Goal: Task Accomplishment & Management: Use online tool/utility

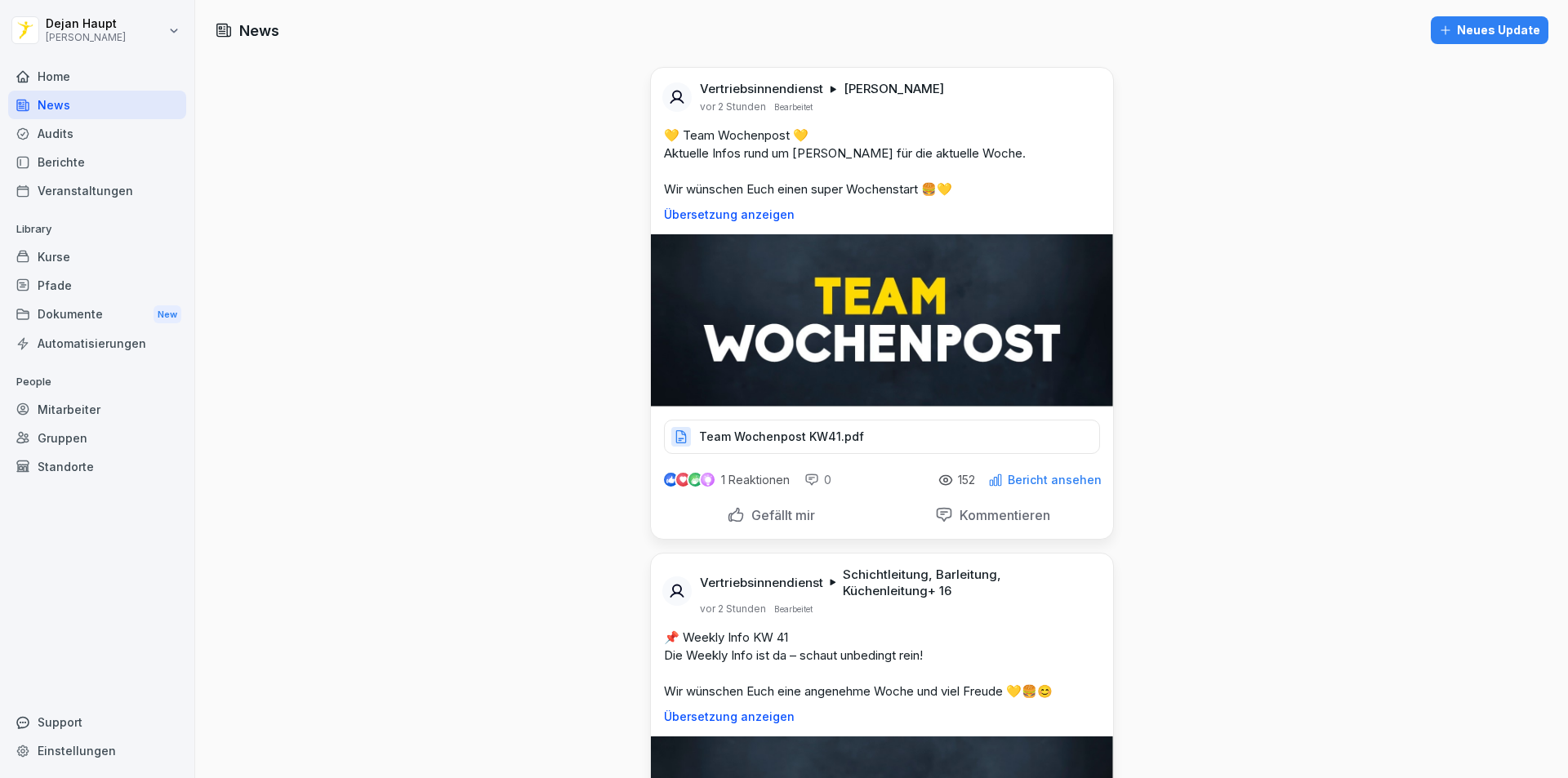
scroll to position [898, 0]
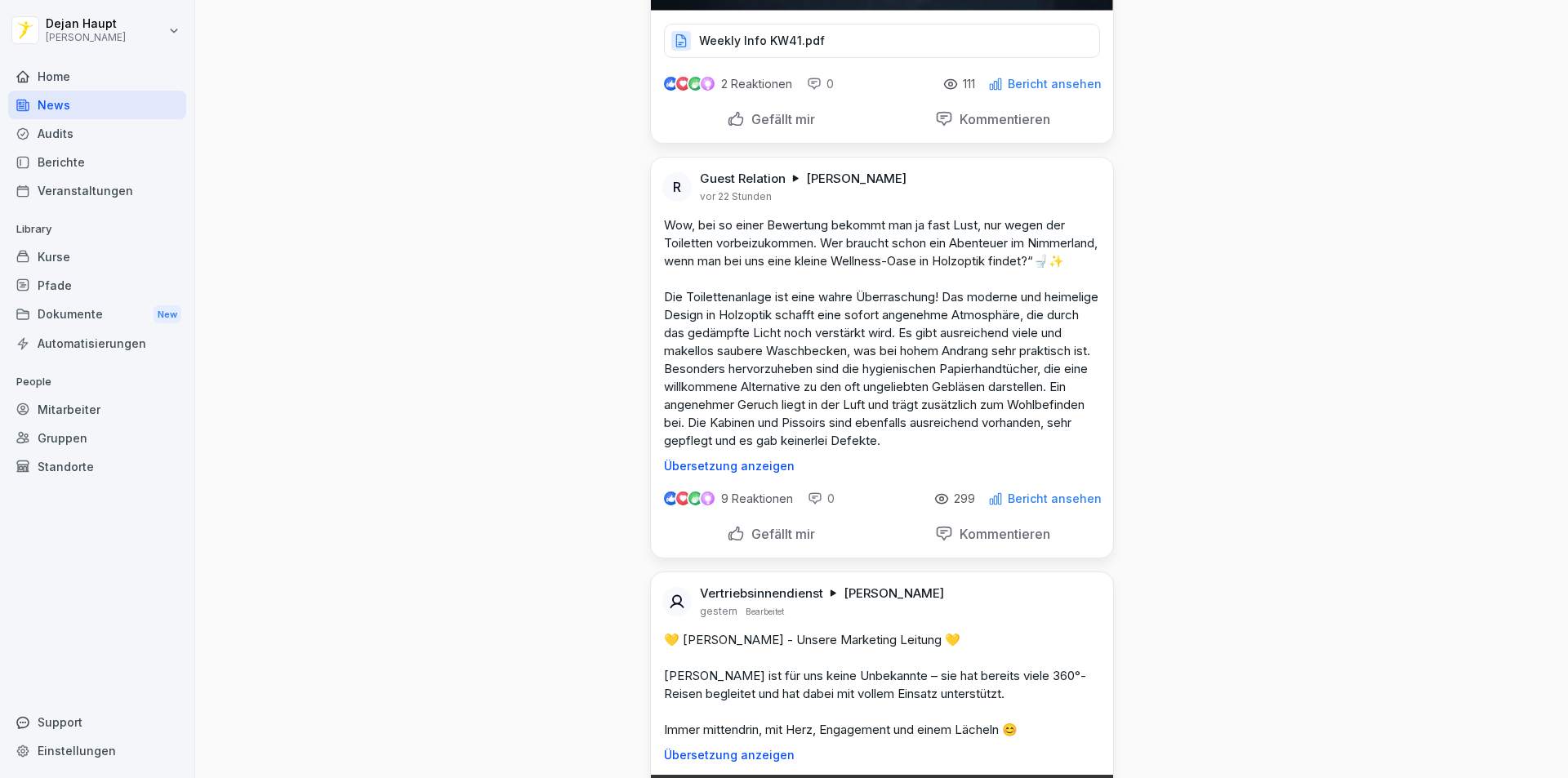
click at [96, 159] on div "Berichte" at bounding box center [97, 162] width 178 height 29
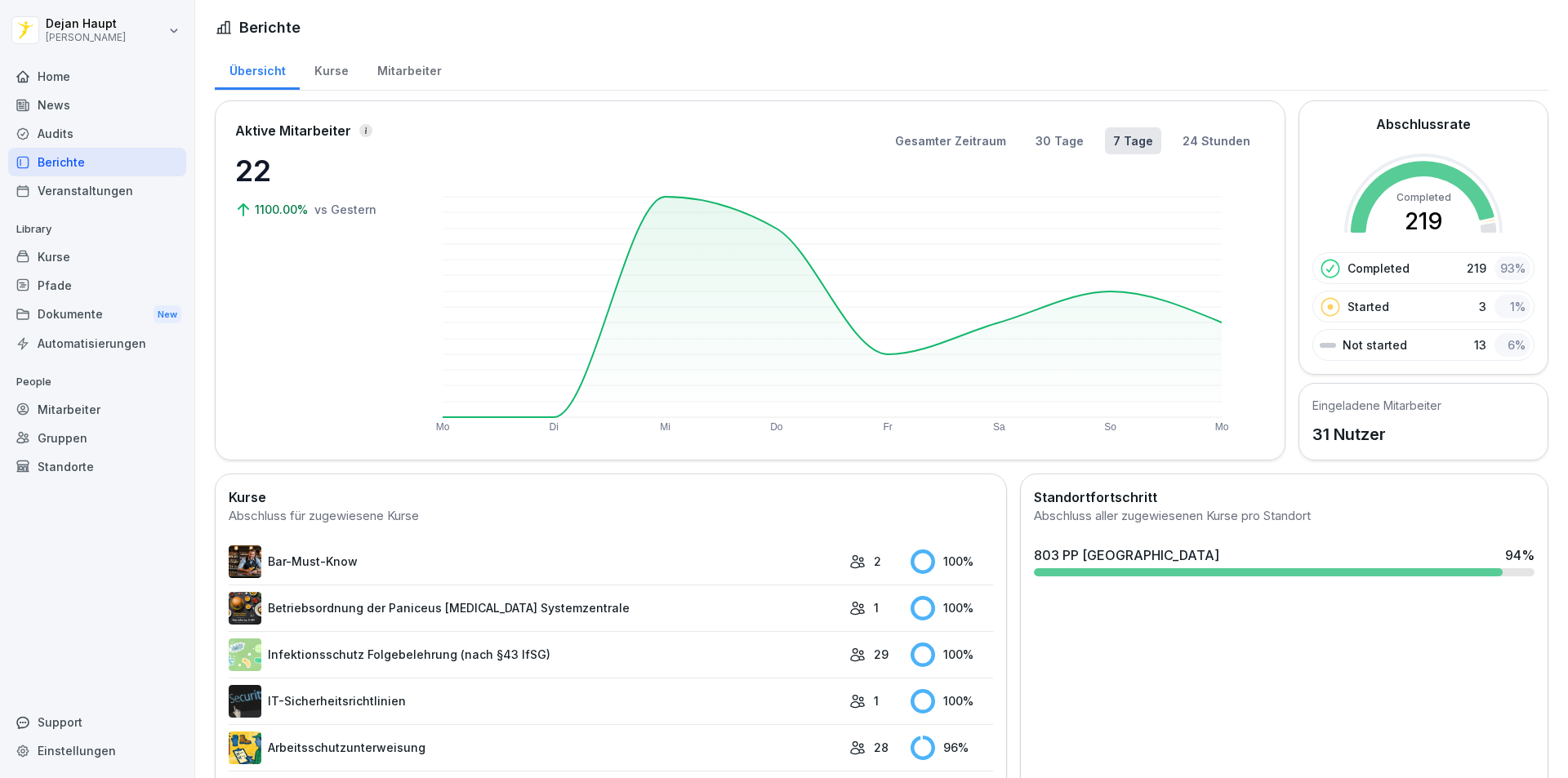
click at [333, 78] on div "Kurse" at bounding box center [331, 69] width 63 height 41
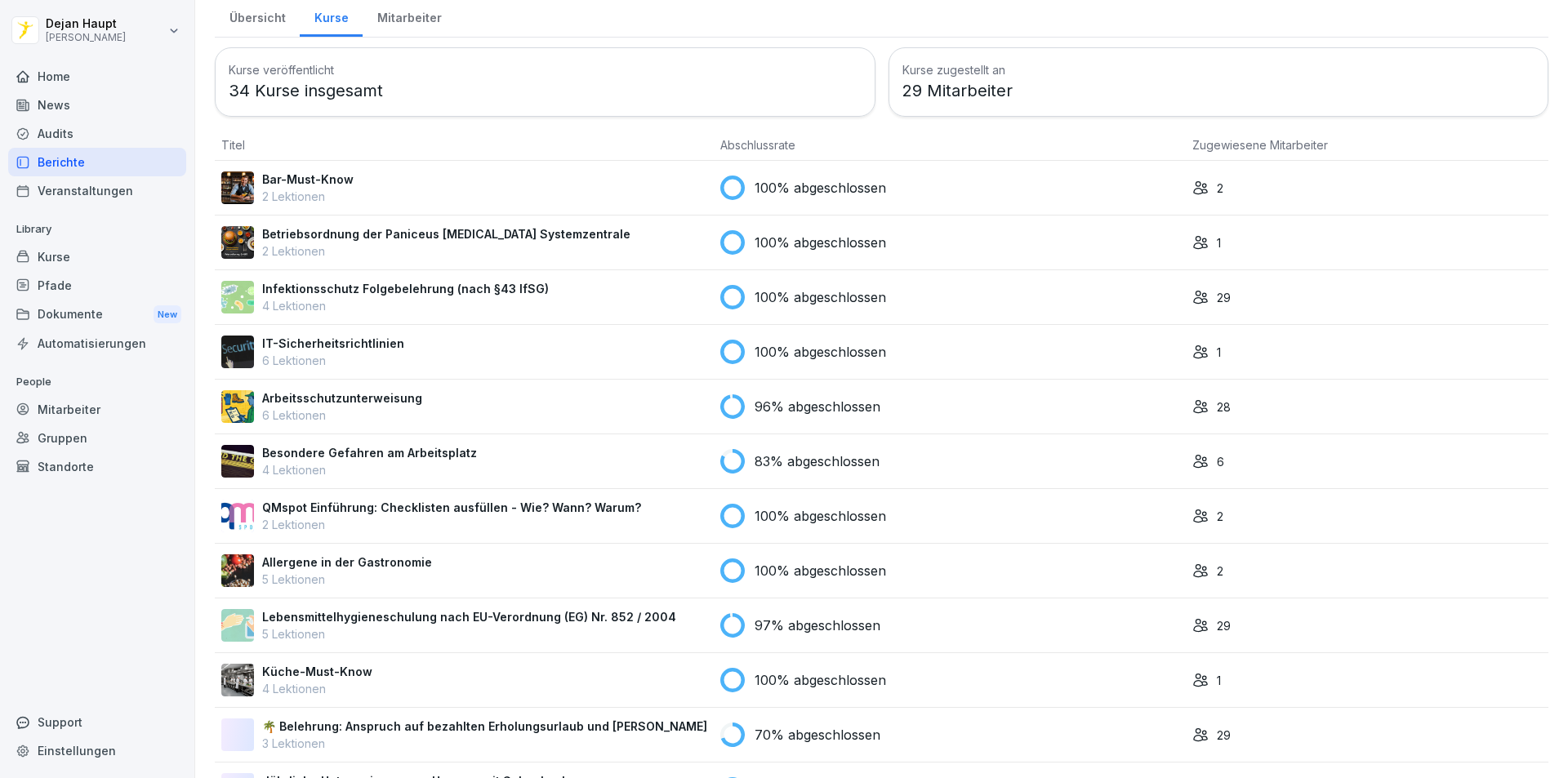
scroll to position [81, 0]
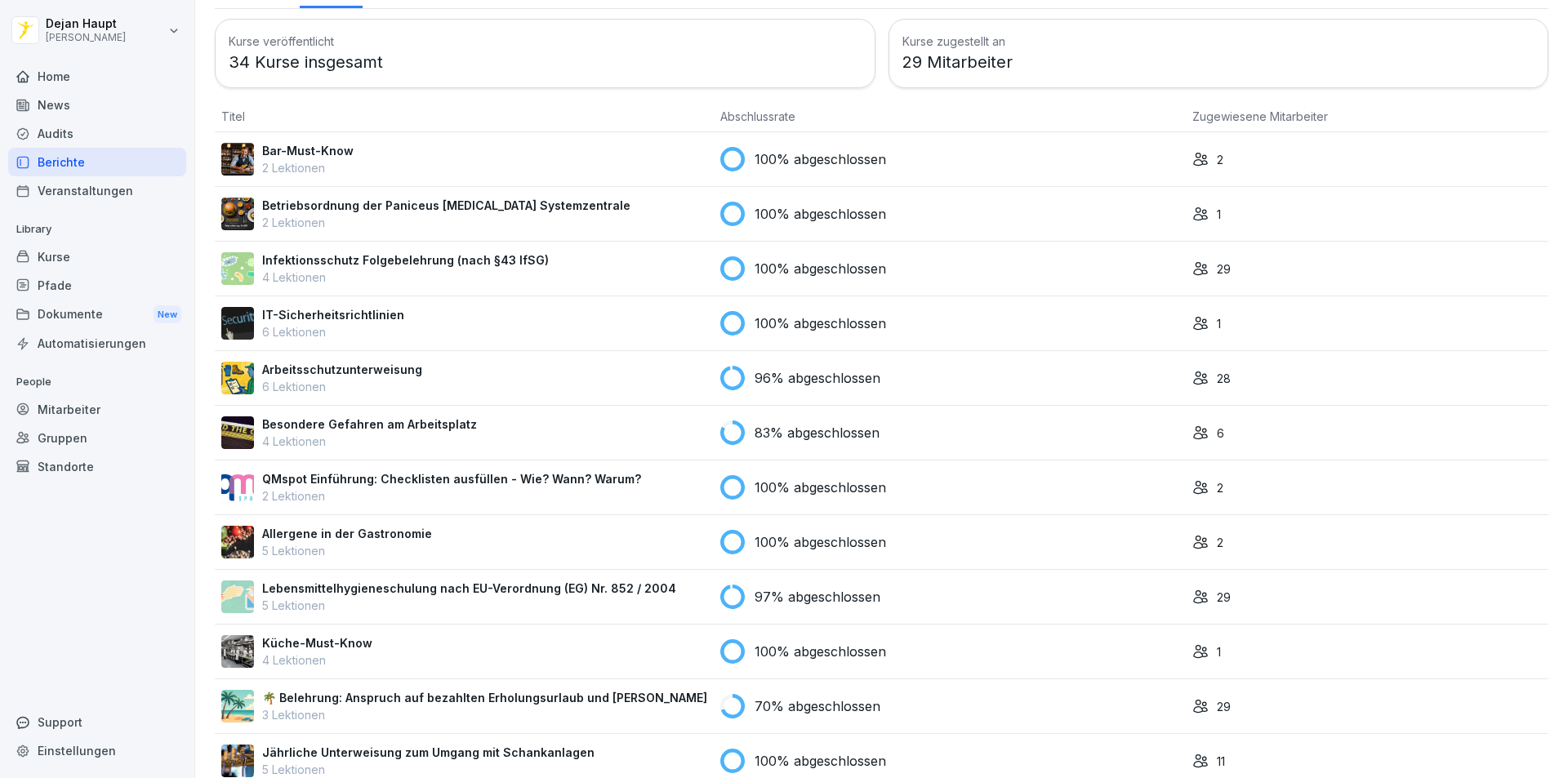
click at [337, 425] on p "Besondere Gefahren am Arbeitsplatz" at bounding box center [369, 424] width 214 height 17
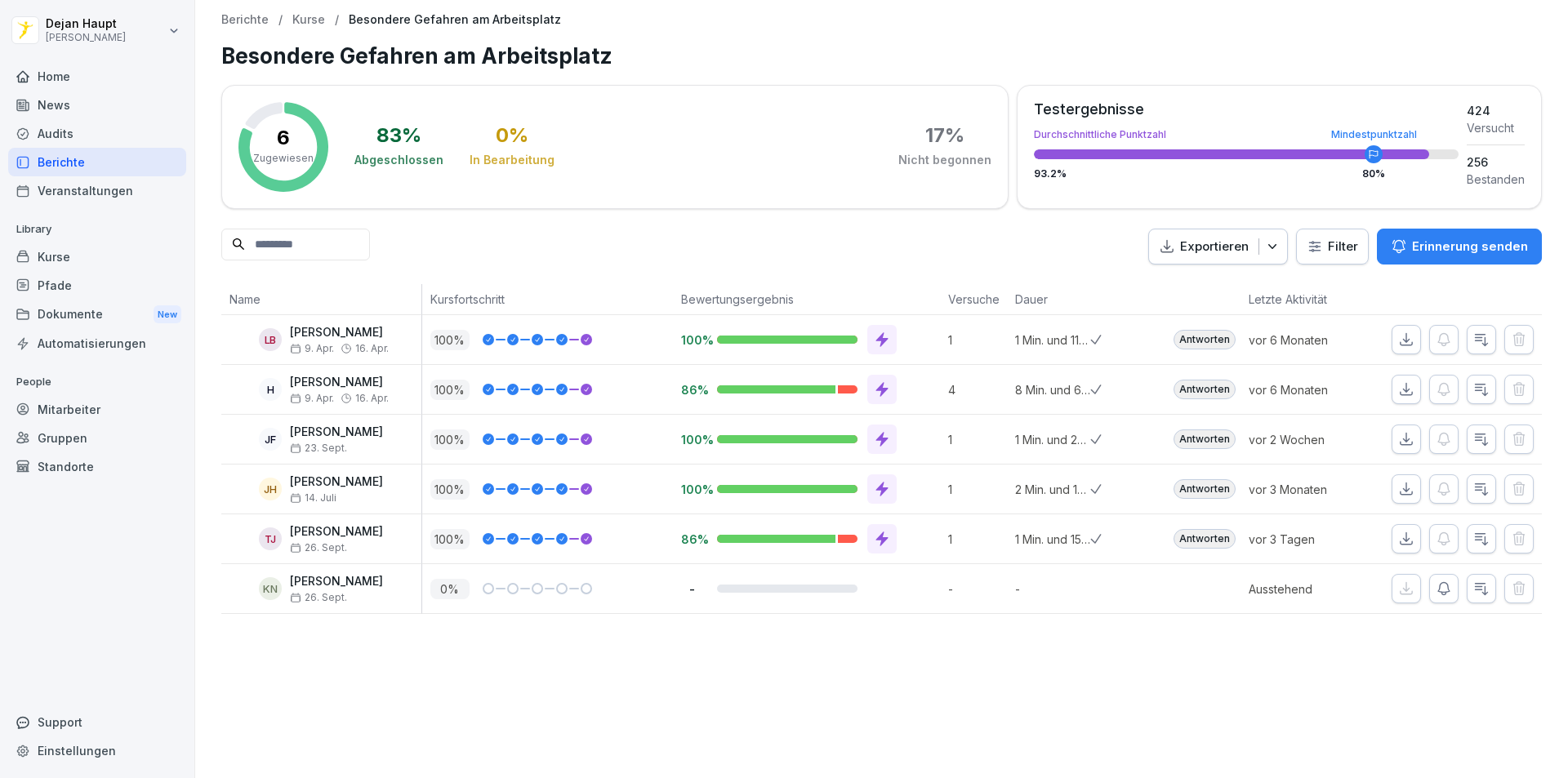
click at [1460, 251] on p "Erinnerung senden" at bounding box center [1470, 246] width 116 height 18
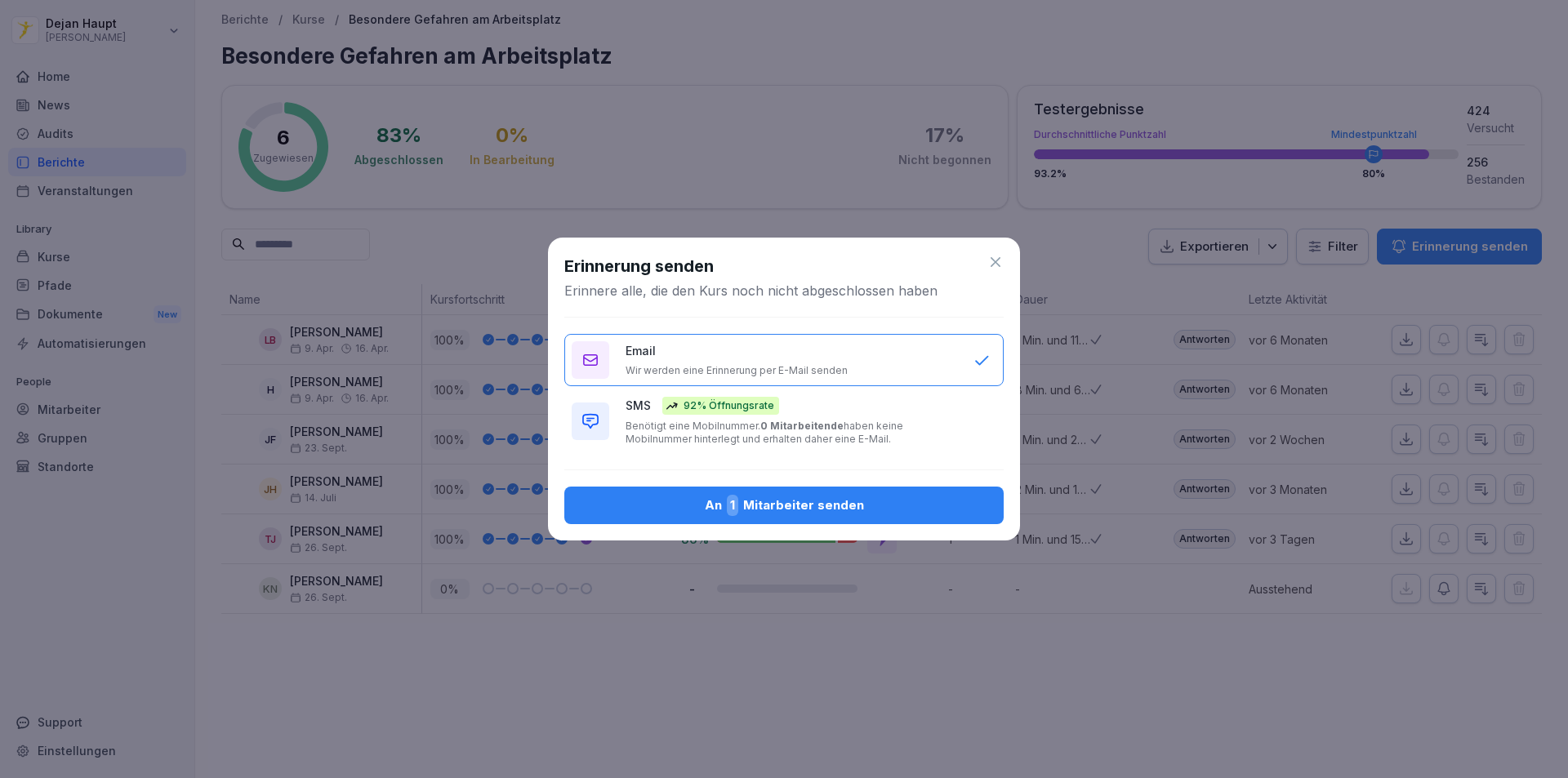
click at [795, 508] on div "An 1 Mitarbeiter senden" at bounding box center [784, 506] width 413 height 22
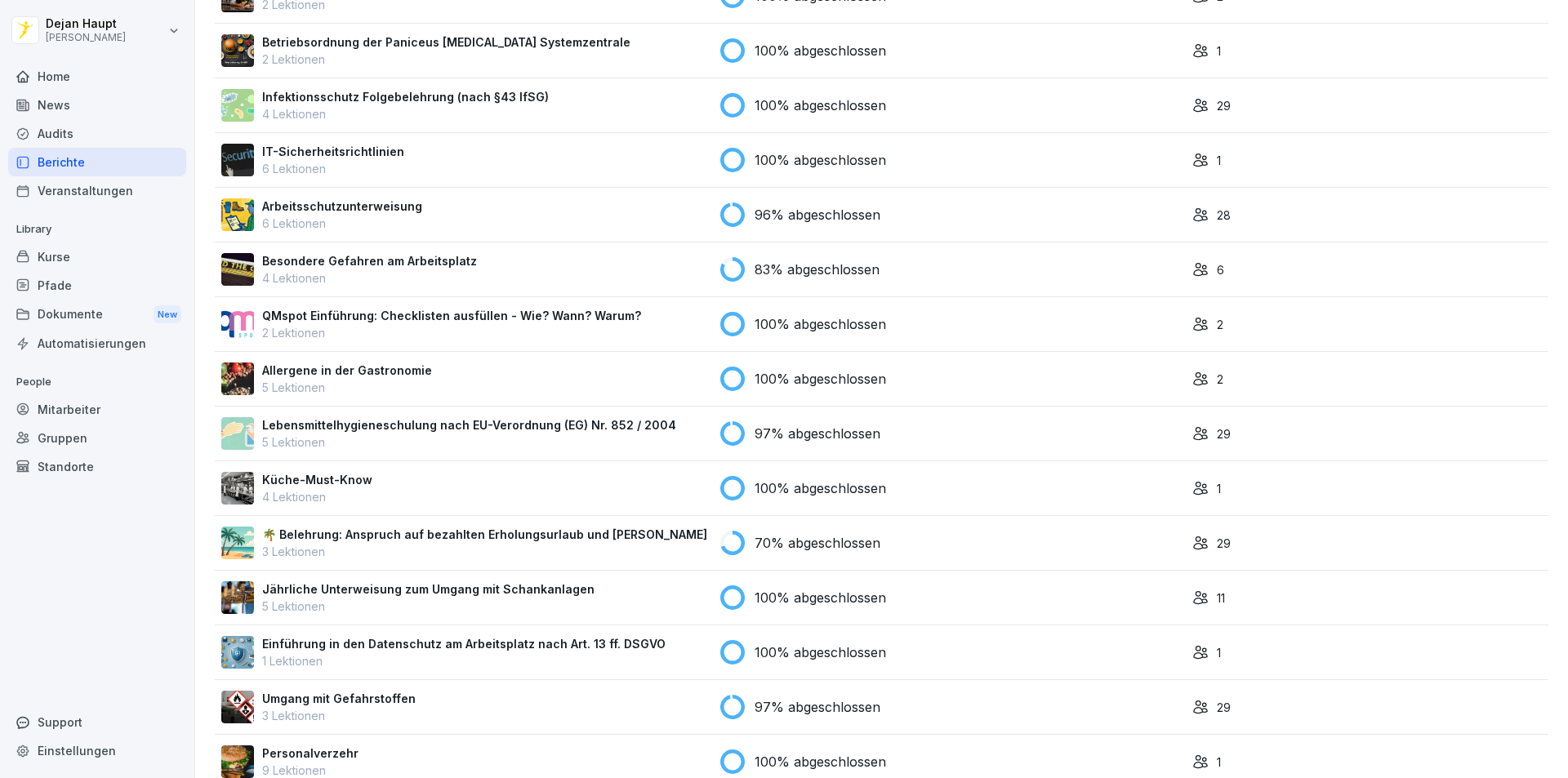
scroll to position [327, 0]
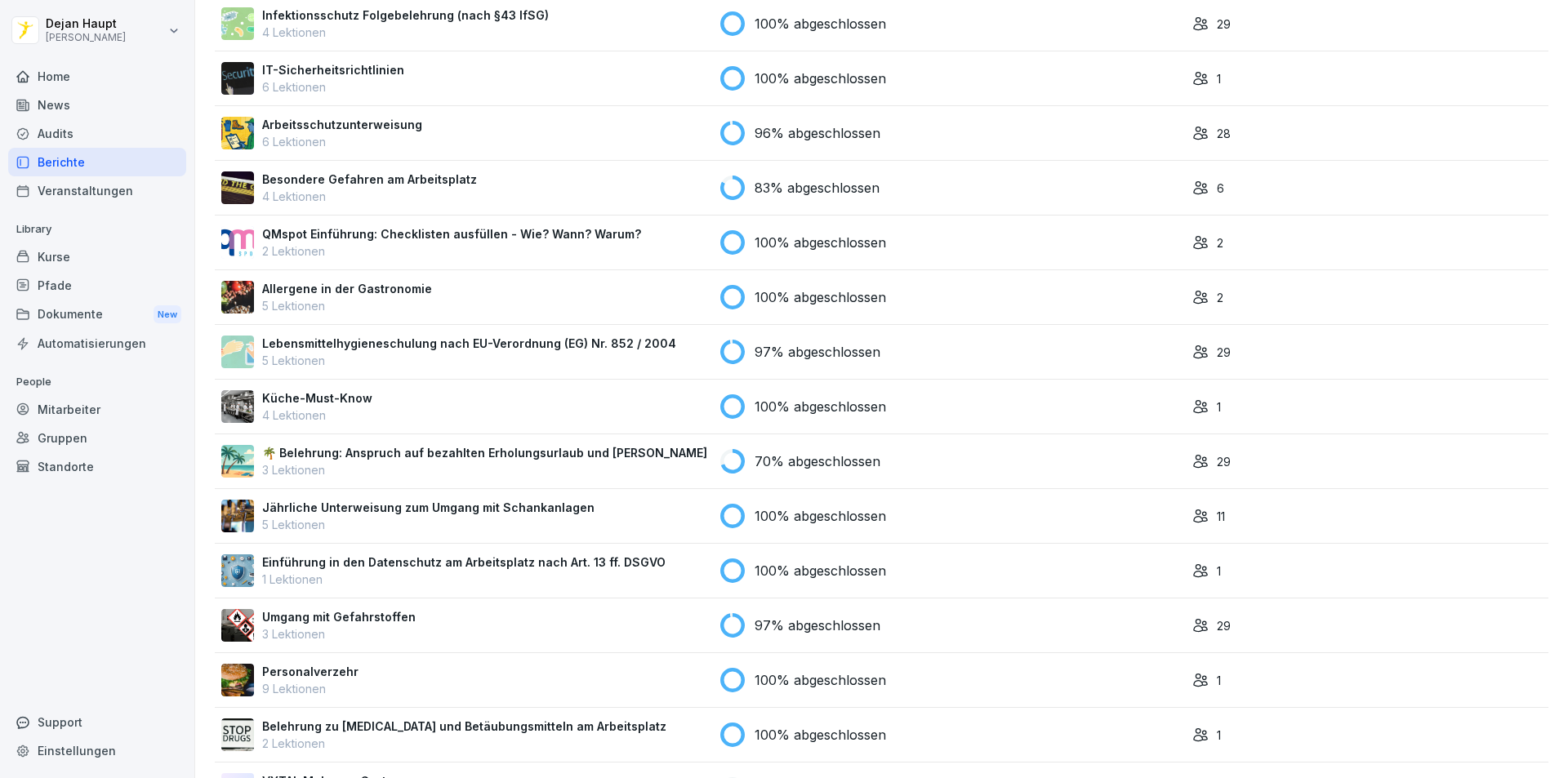
click at [489, 454] on p "🌴 Belehrung: Anspruch auf bezahlten Erholungsurlaub und Fristen" at bounding box center [484, 453] width 445 height 17
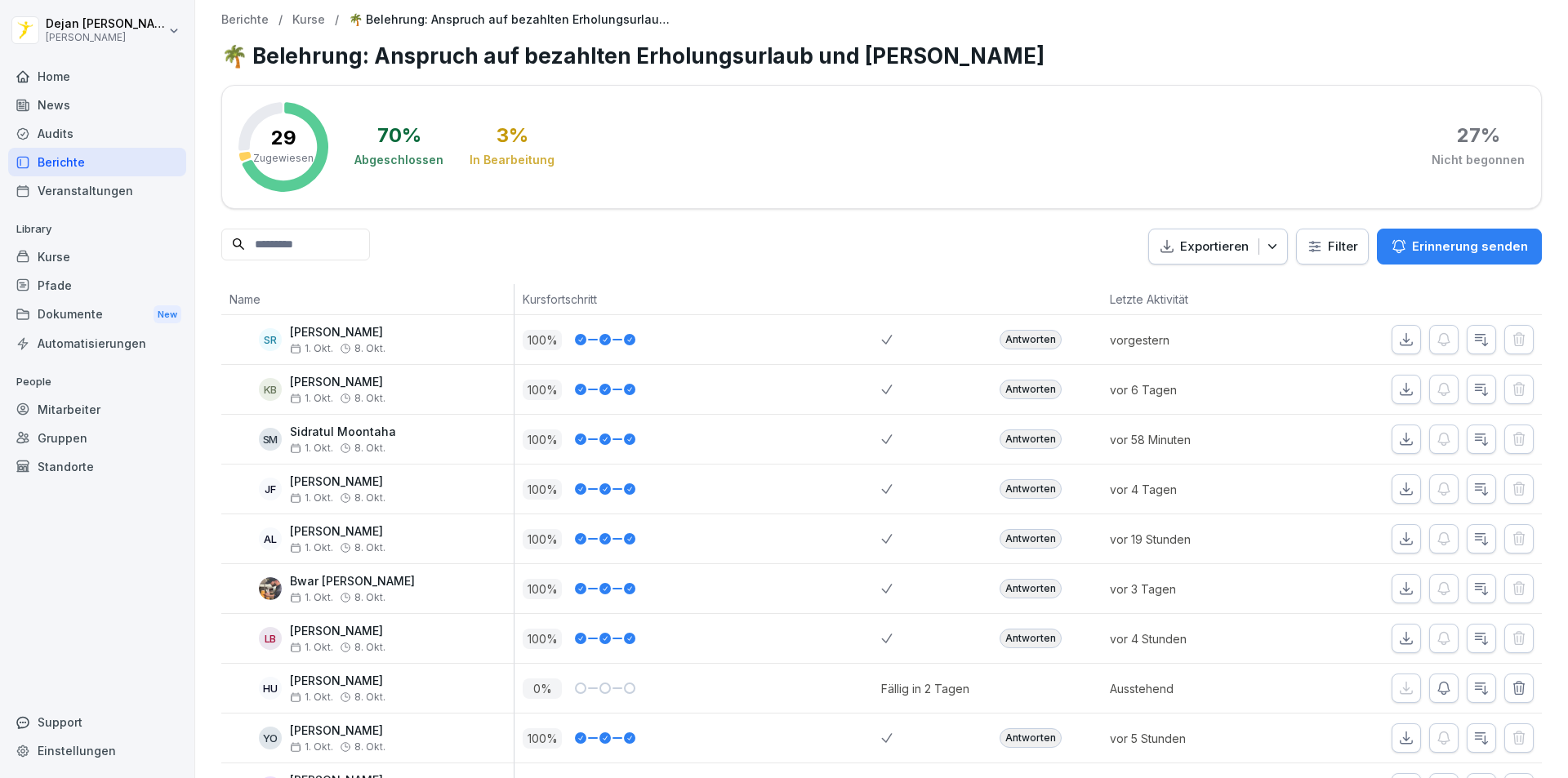
click at [1459, 258] on button "Erinnerung senden" at bounding box center [1459, 247] width 165 height 36
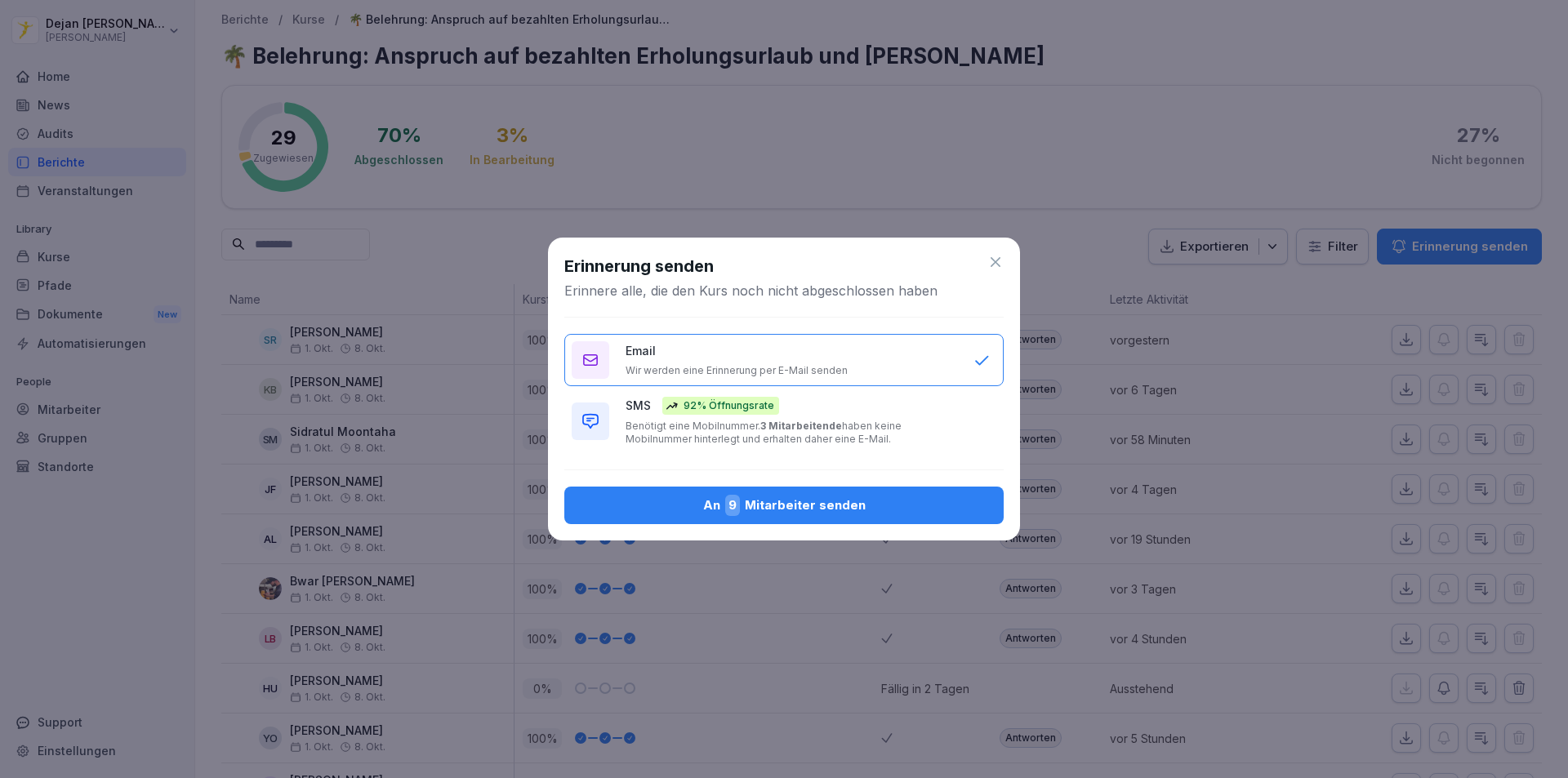
click at [879, 491] on button "An 9 Mitarbeiter senden" at bounding box center [784, 505] width 439 height 37
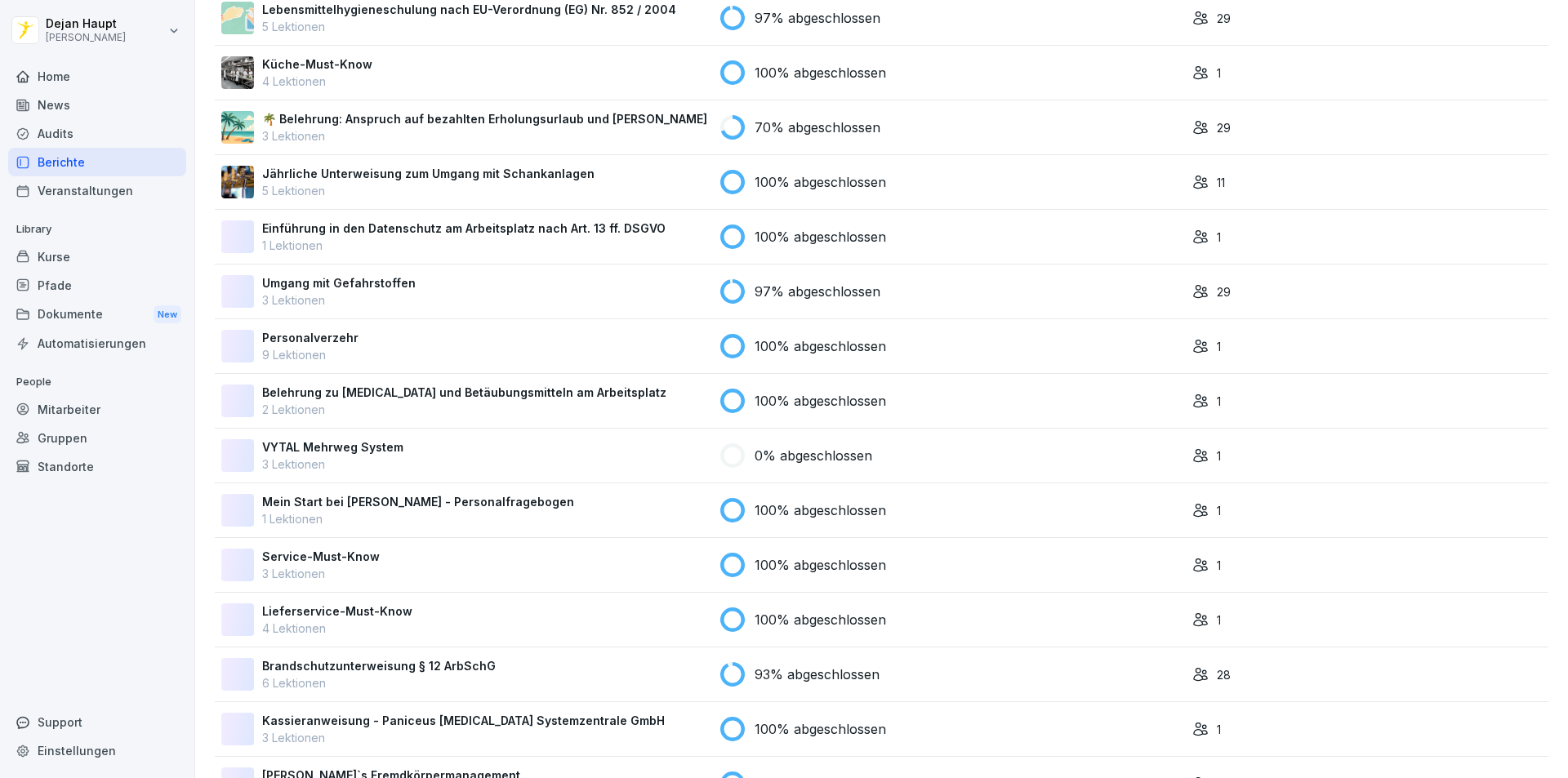
scroll to position [718, 0]
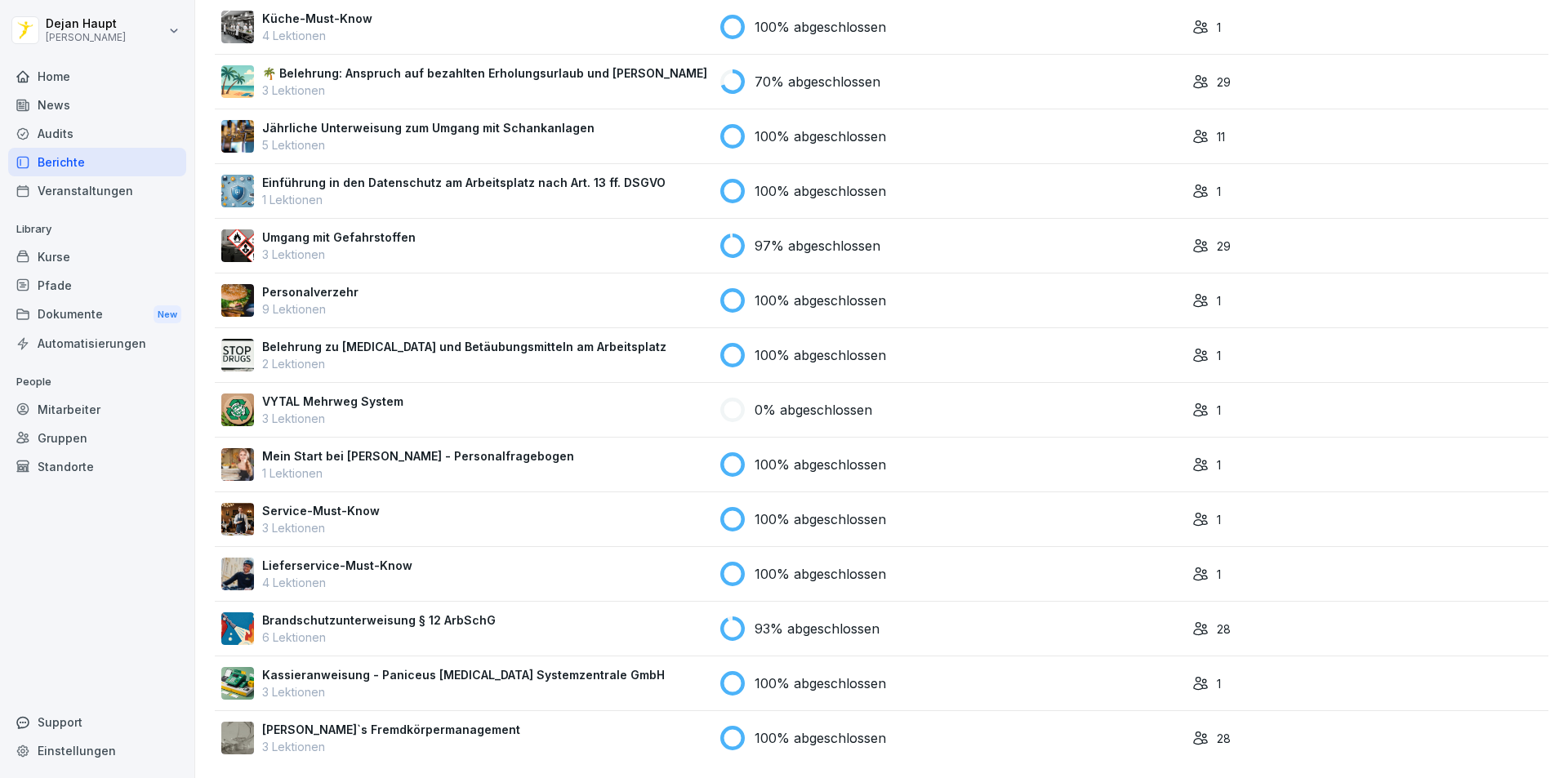
click at [424, 629] on p "6 Lektionen" at bounding box center [379, 638] width 233 height 17
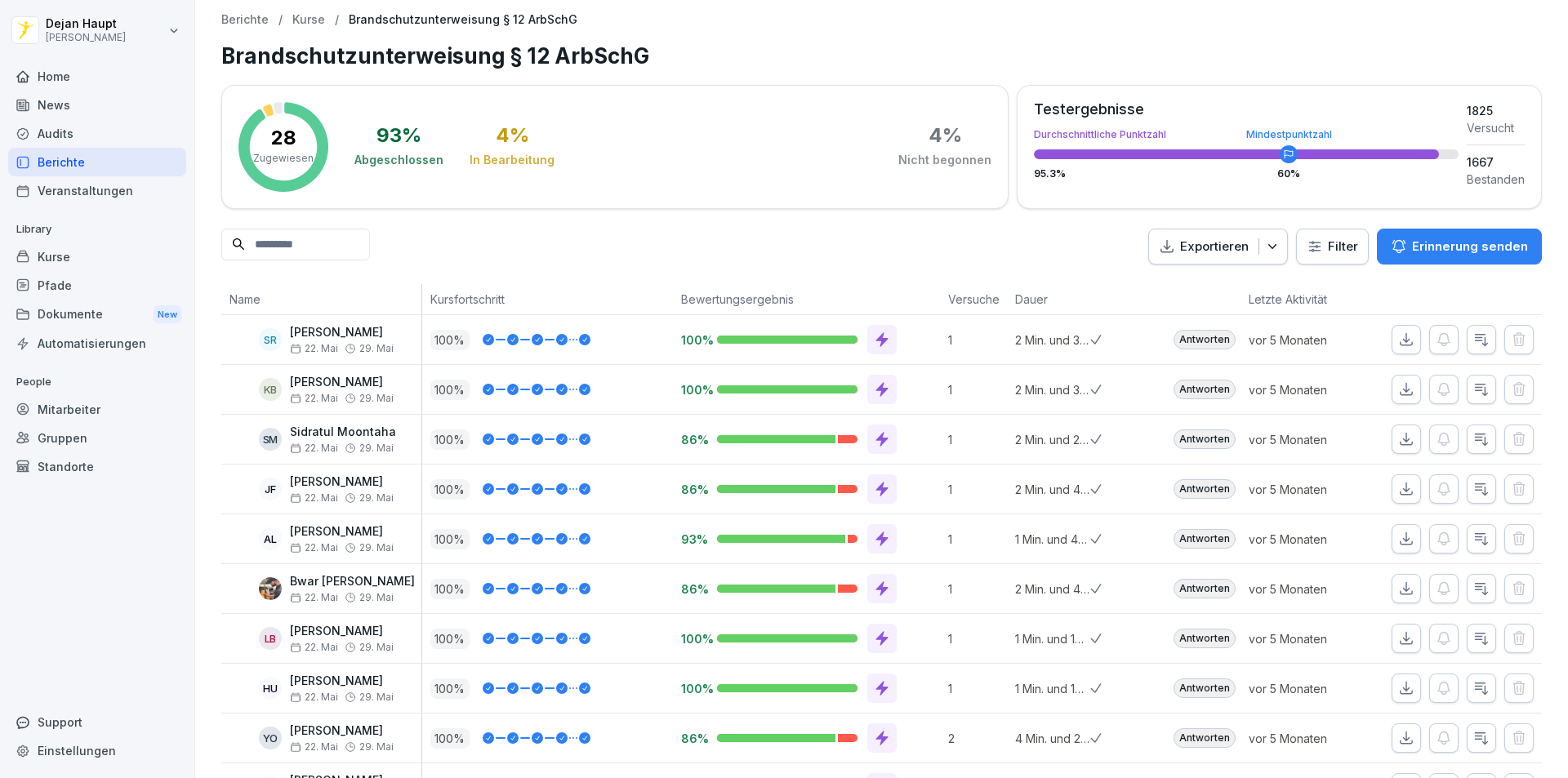
click at [1467, 244] on p "Erinnerung senden" at bounding box center [1470, 246] width 116 height 18
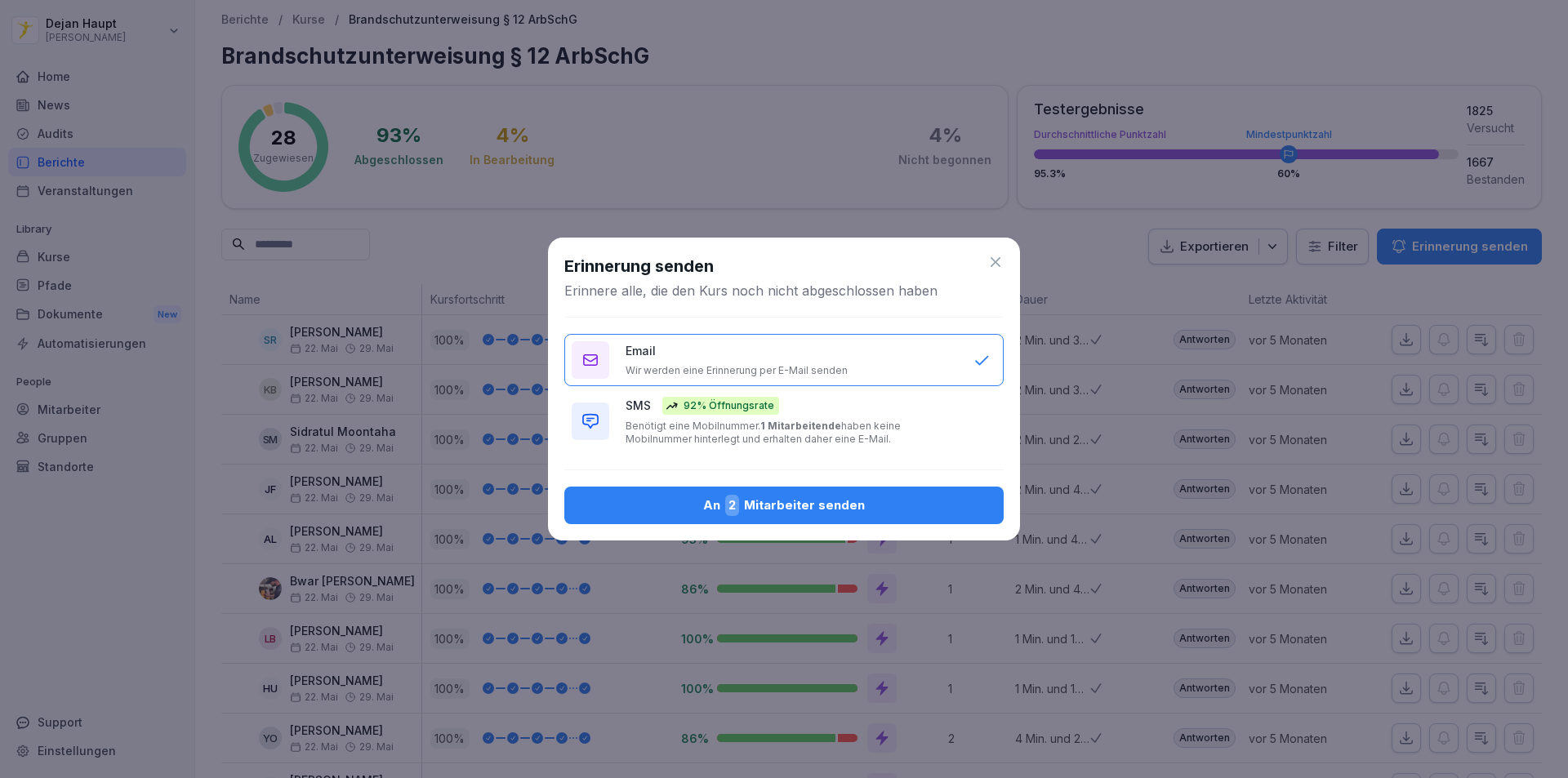
drag, startPoint x: 867, startPoint y: 517, endPoint x: 840, endPoint y: 507, distance: 28.8
click at [866, 517] on button "An 2 Mitarbeiter senden" at bounding box center [784, 505] width 439 height 37
